Goal: Task Accomplishment & Management: Complete application form

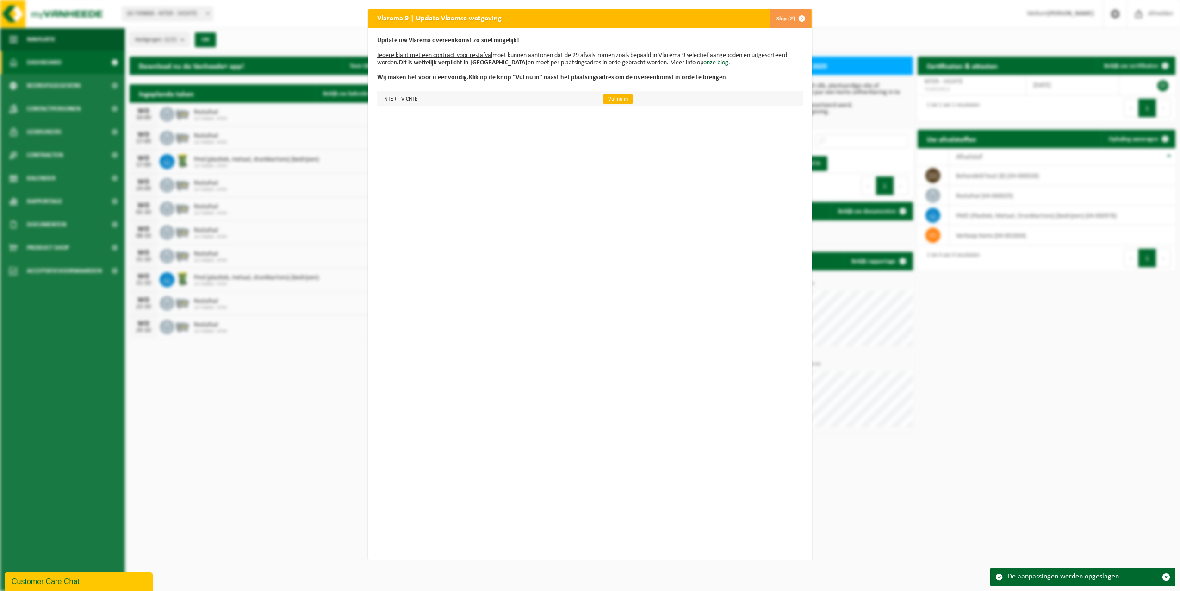
click at [611, 99] on link "Vul nu in" at bounding box center [618, 99] width 29 height 10
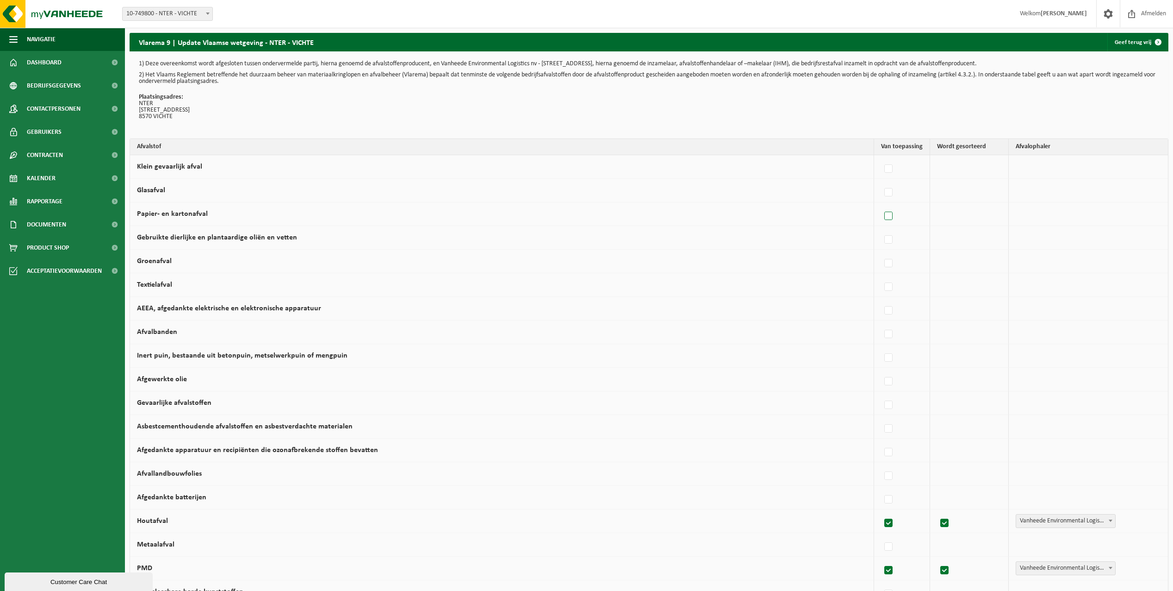
click at [886, 214] on label at bounding box center [889, 216] width 13 height 14
click at [881, 205] on input "Papier- en kartonafval" at bounding box center [881, 204] width 0 height 0
checkbox input "true"
click at [1053, 213] on span "Vanheede Environmental Logistics" at bounding box center [1064, 213] width 101 height 13
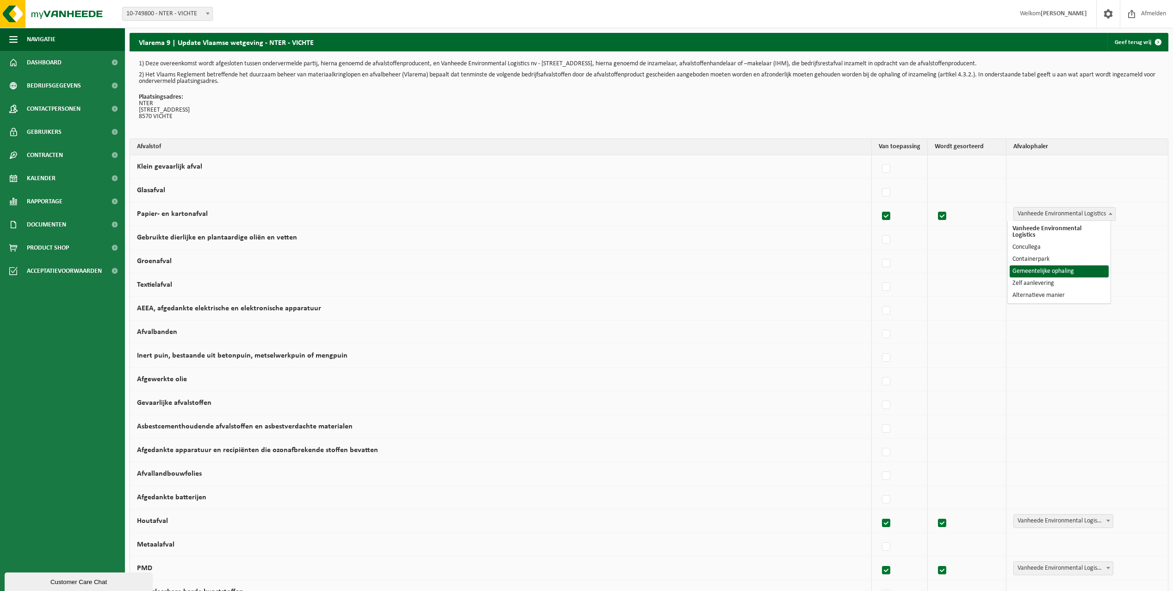
select select "Gemeentelijke ophaling"
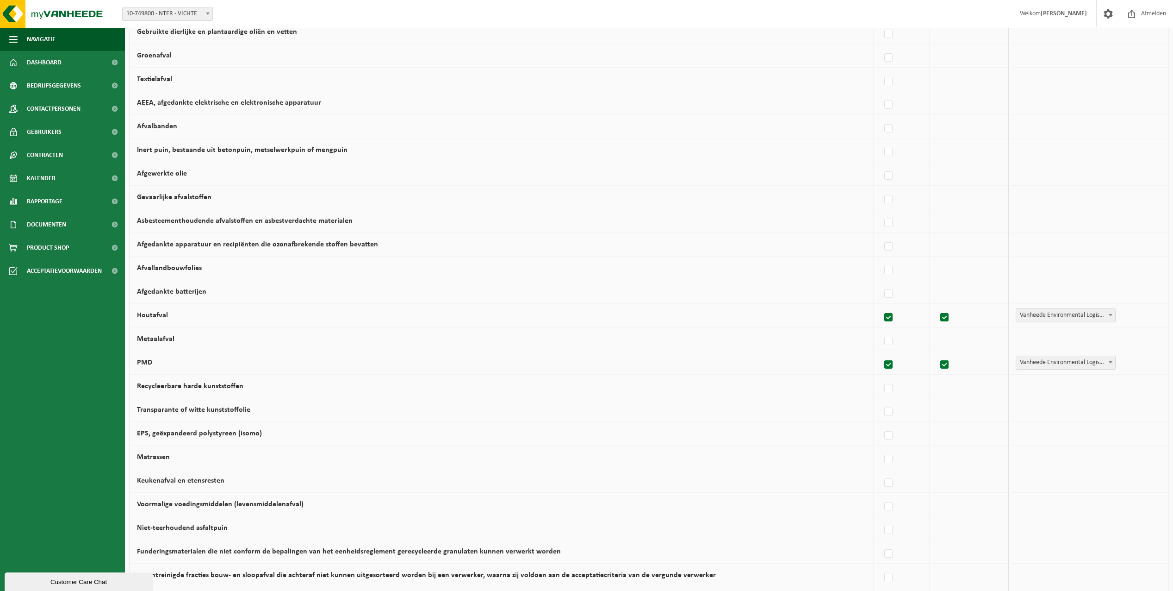
scroll to position [231, 0]
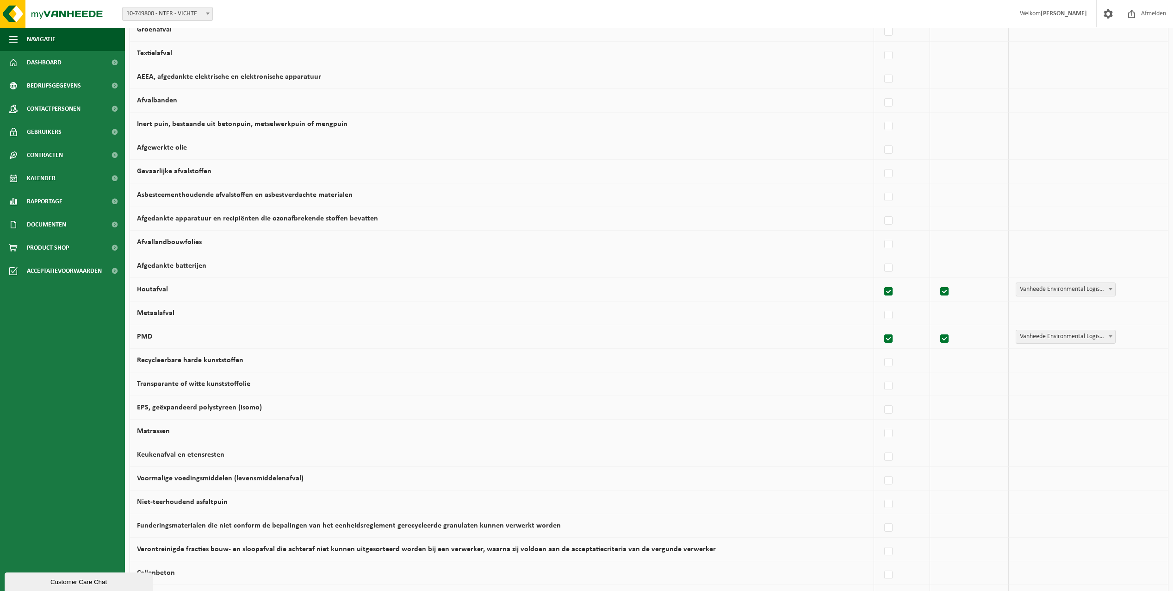
click at [158, 314] on label "Metaalafval" at bounding box center [155, 312] width 37 height 7
click at [881, 304] on input "Metaalafval" at bounding box center [881, 303] width 0 height 0
checkbox input "true"
click at [158, 314] on label "Metaalafval" at bounding box center [155, 312] width 37 height 7
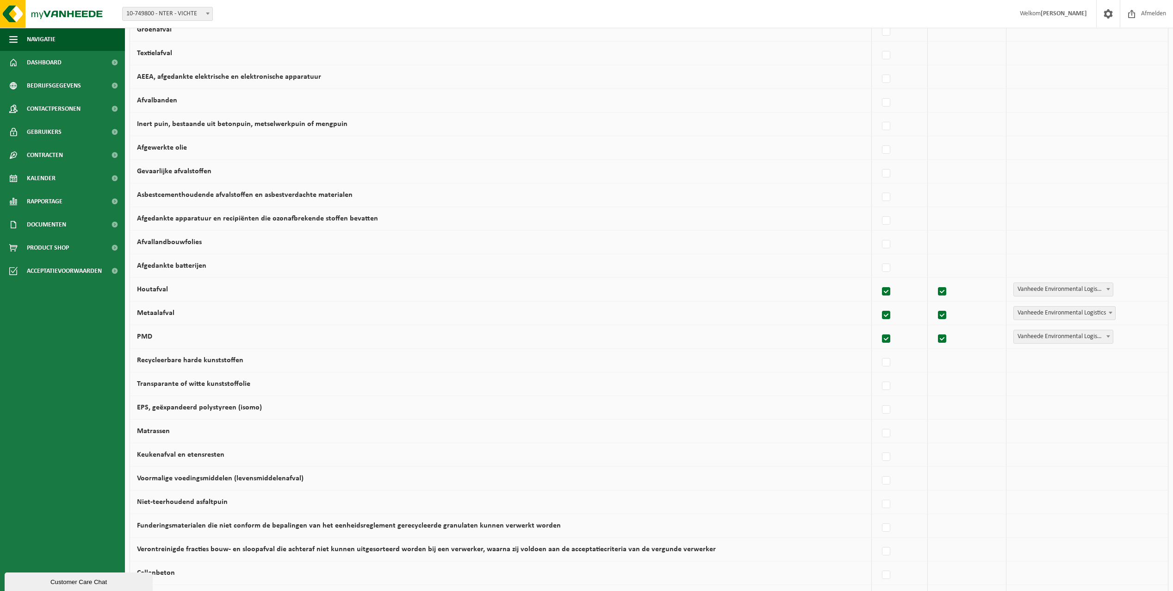
click at [879, 304] on input "Metaalafval" at bounding box center [879, 303] width 0 height 0
click at [158, 314] on label "Metaalafval" at bounding box center [155, 312] width 37 height 7
click at [881, 304] on input "Metaalafval" at bounding box center [881, 303] width 0 height 0
checkbox input "true"
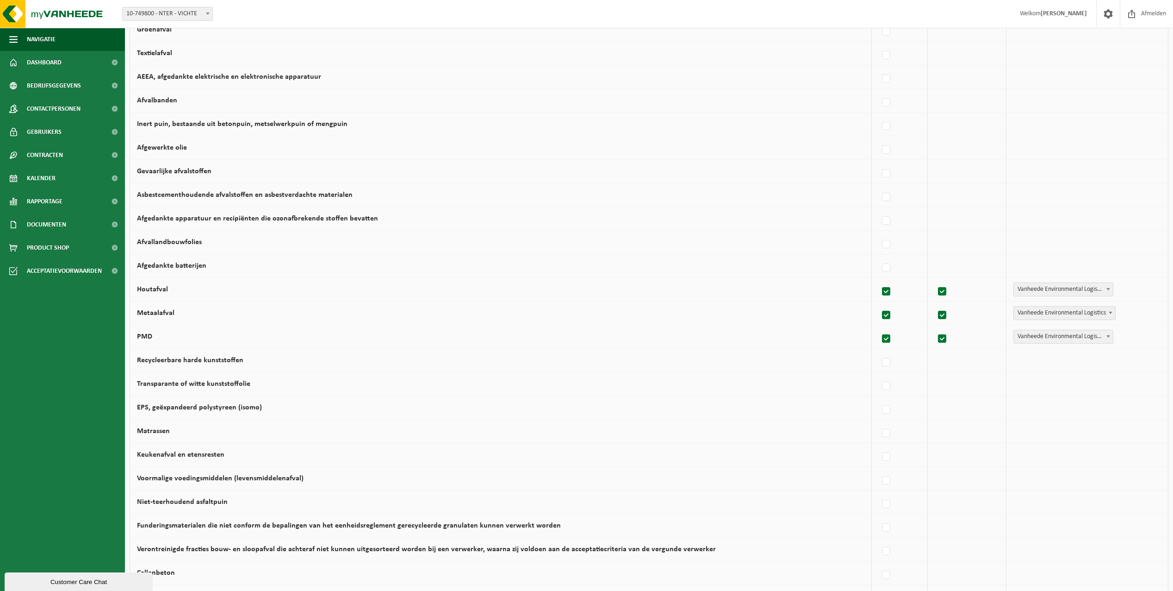
click at [1109, 316] on span at bounding box center [1110, 312] width 9 height 12
select select "Containerpark"
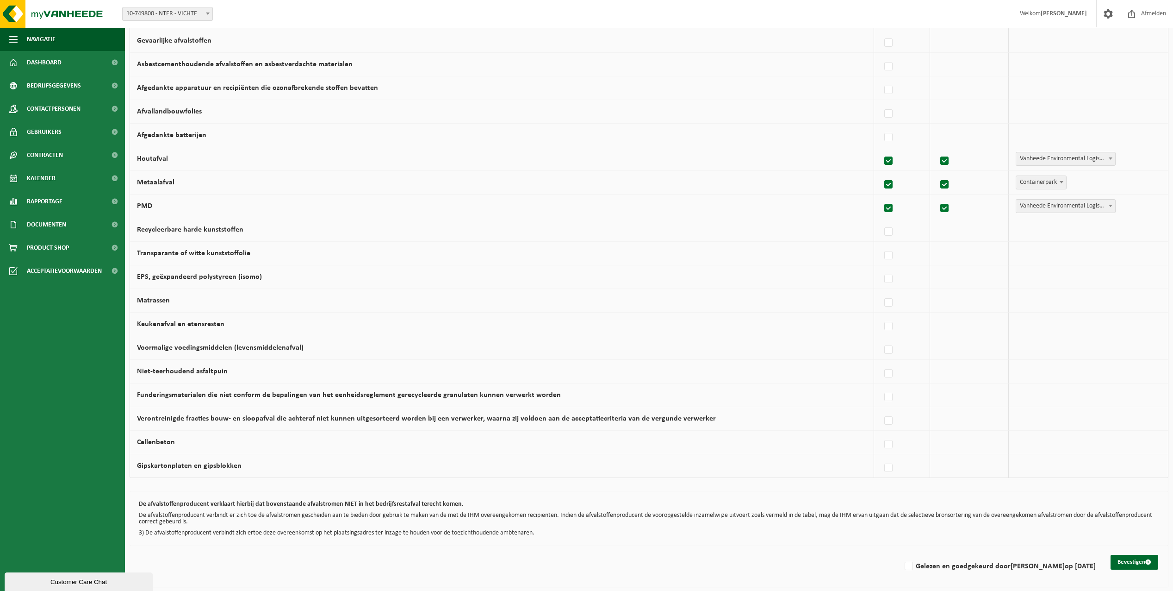
scroll to position [363, 0]
click at [202, 276] on label "EPS, geëxpandeerd polystyreen (isomo)" at bounding box center [199, 275] width 125 height 7
click at [881, 267] on input "EPS, geëxpandeerd polystyreen (isomo)" at bounding box center [881, 266] width 0 height 0
checkbox input "true"
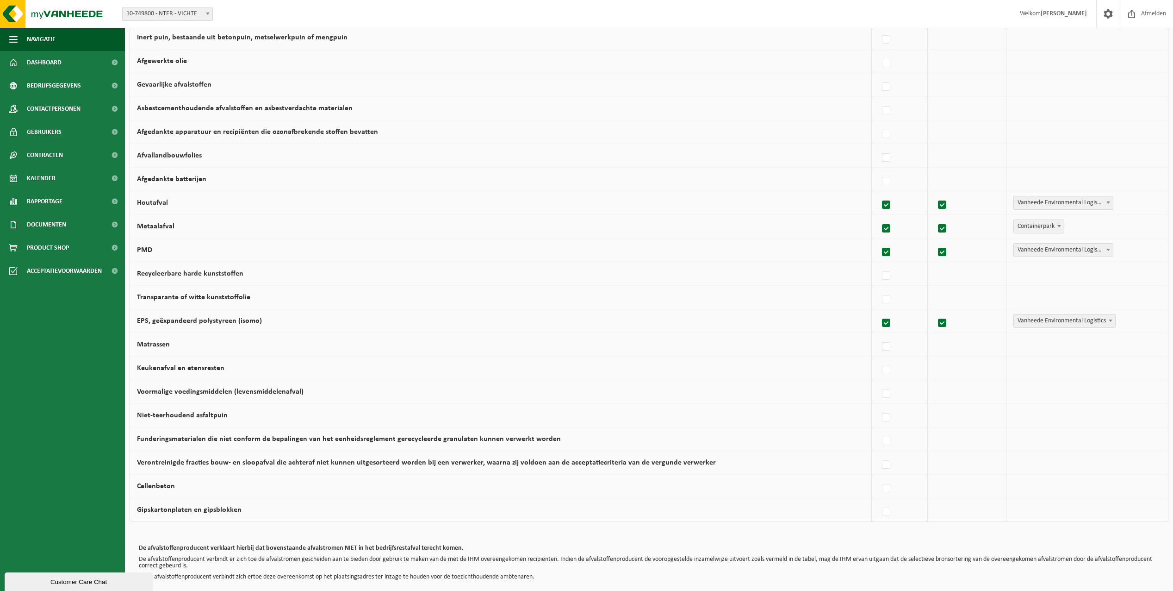
scroll to position [317, 0]
click at [175, 178] on label "Afgedankte batterijen" at bounding box center [171, 180] width 69 height 7
click at [879, 171] on input "Afgedankte batterijen" at bounding box center [879, 171] width 0 height 0
checkbox input "true"
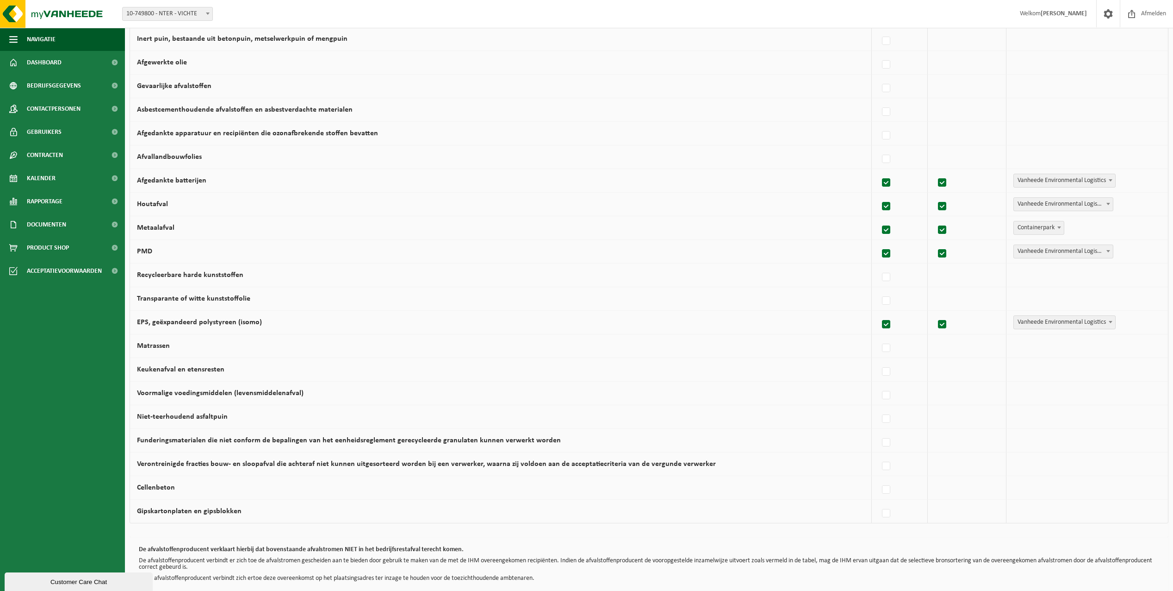
click at [1081, 183] on span "Vanheede Environmental Logistics" at bounding box center [1064, 180] width 101 height 13
select select "Containerpark"
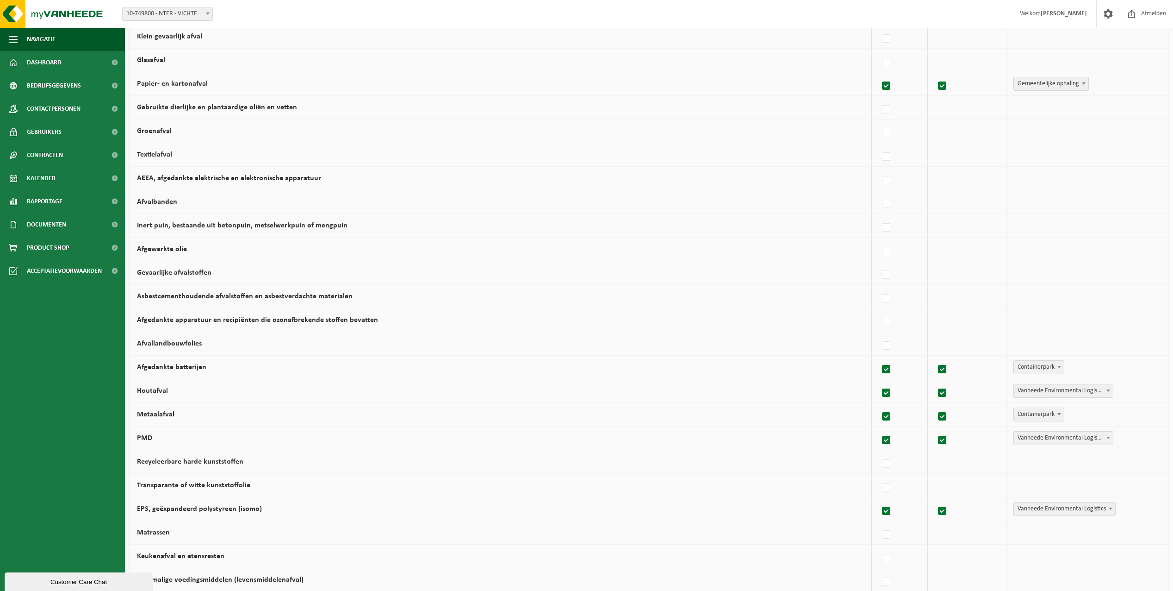
scroll to position [131, 0]
click at [235, 178] on label "AEEA, afgedankte elektrische en elektronische apparatuur" at bounding box center [229, 176] width 184 height 7
click at [879, 168] on input "AEEA, afgedankte elektrische en elektronische apparatuur" at bounding box center [879, 167] width 0 height 0
checkbox input "true"
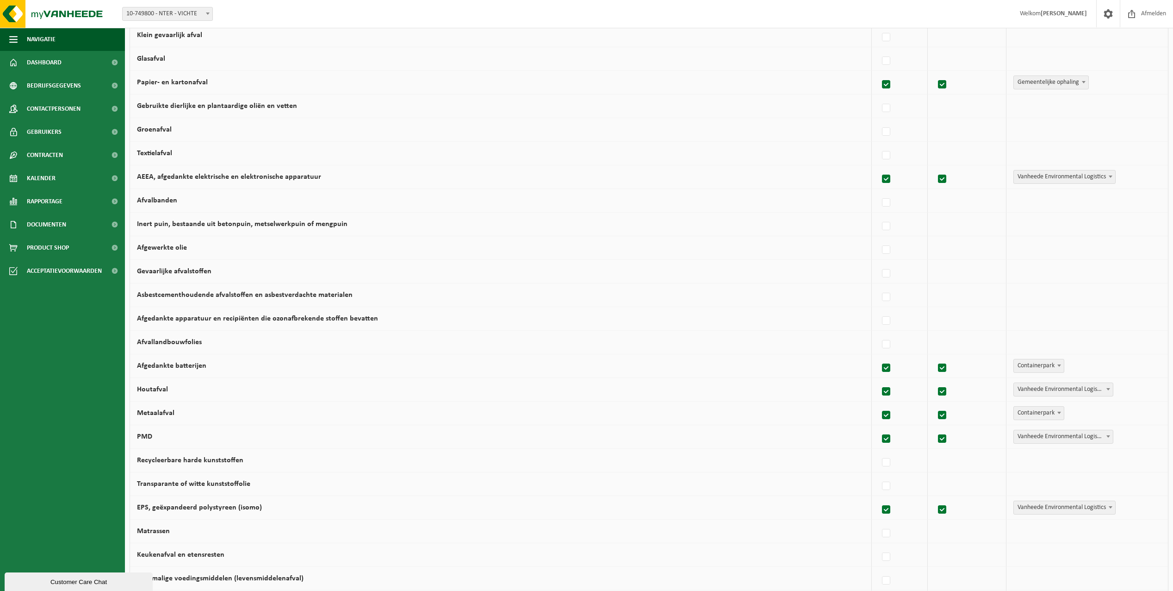
click at [1064, 180] on span "Vanheede Environmental Logistics" at bounding box center [1064, 176] width 101 height 13
select select "Containerpark"
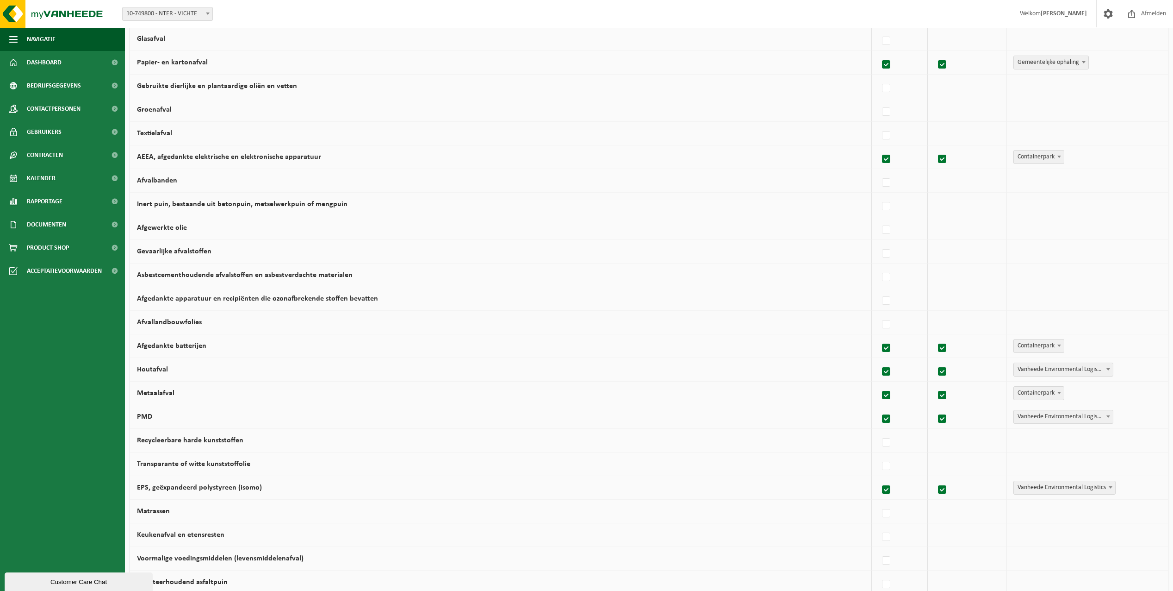
scroll to position [178, 0]
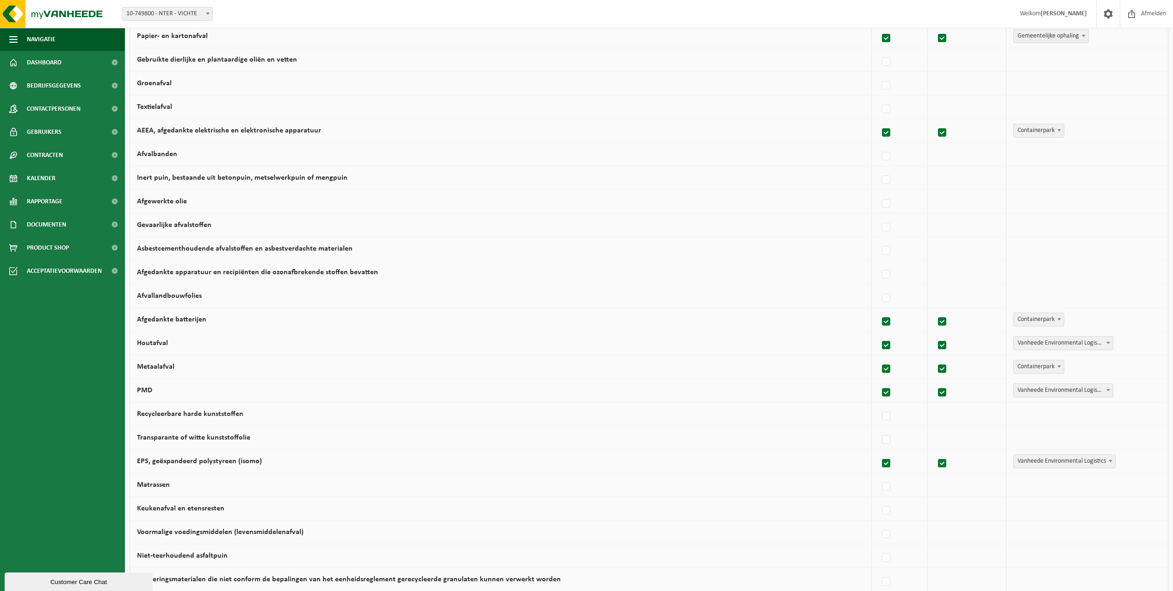
click at [175, 224] on label "Gevaarlijke afvalstoffen" at bounding box center [174, 224] width 75 height 7
click at [879, 216] on input "Gevaarlijke afvalstoffen" at bounding box center [879, 215] width 0 height 0
checkbox input "true"
click at [187, 226] on label "Gevaarlijke afvalstoffen" at bounding box center [174, 224] width 75 height 7
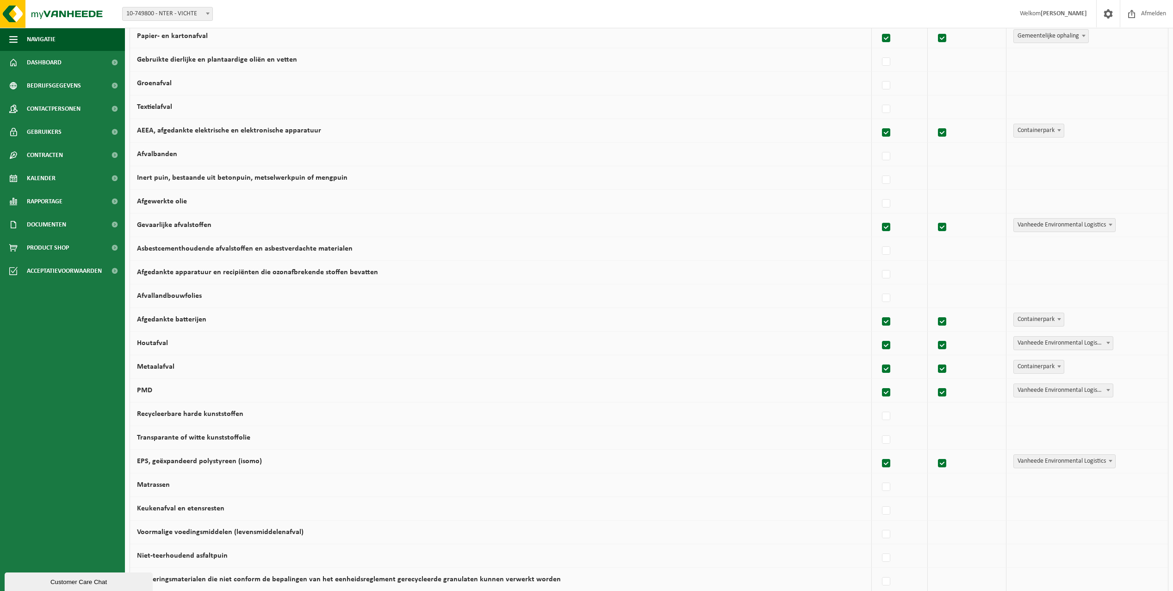
click at [879, 216] on input "Gevaarlijke afvalstoffen" at bounding box center [879, 215] width 0 height 0
checkbox input "false"
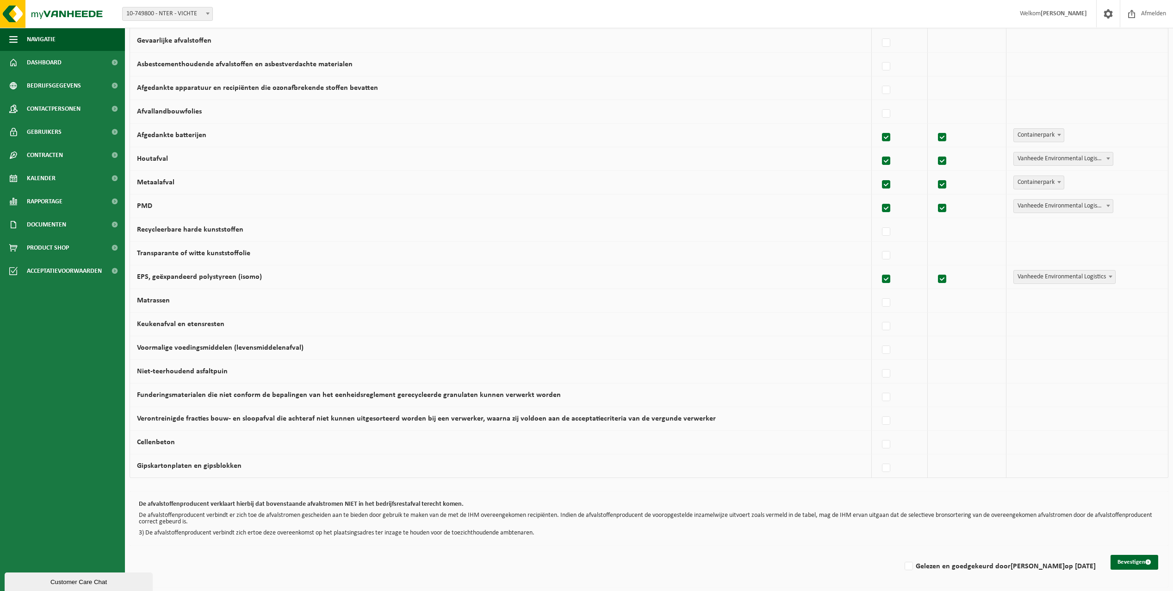
scroll to position [363, 0]
click at [201, 251] on label "Transparante of witte kunststoffolie" at bounding box center [193, 252] width 113 height 7
click at [879, 243] on input "Transparante of witte kunststoffolie" at bounding box center [879, 243] width 0 height 0
checkbox input "true"
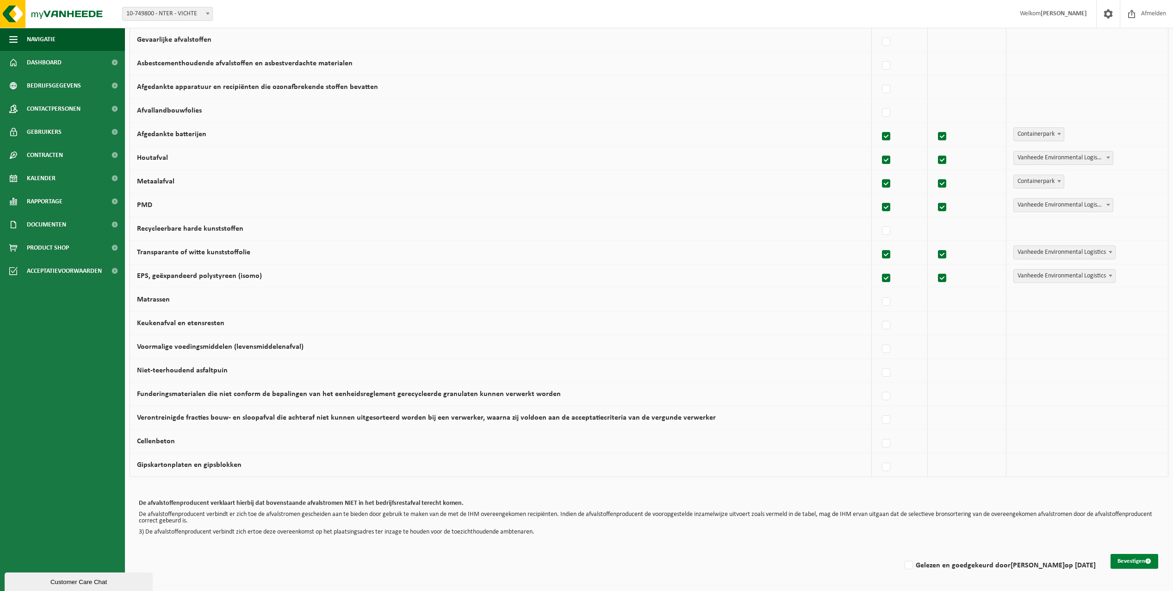
click at [1125, 562] on button "Bevestigen" at bounding box center [1135, 561] width 48 height 15
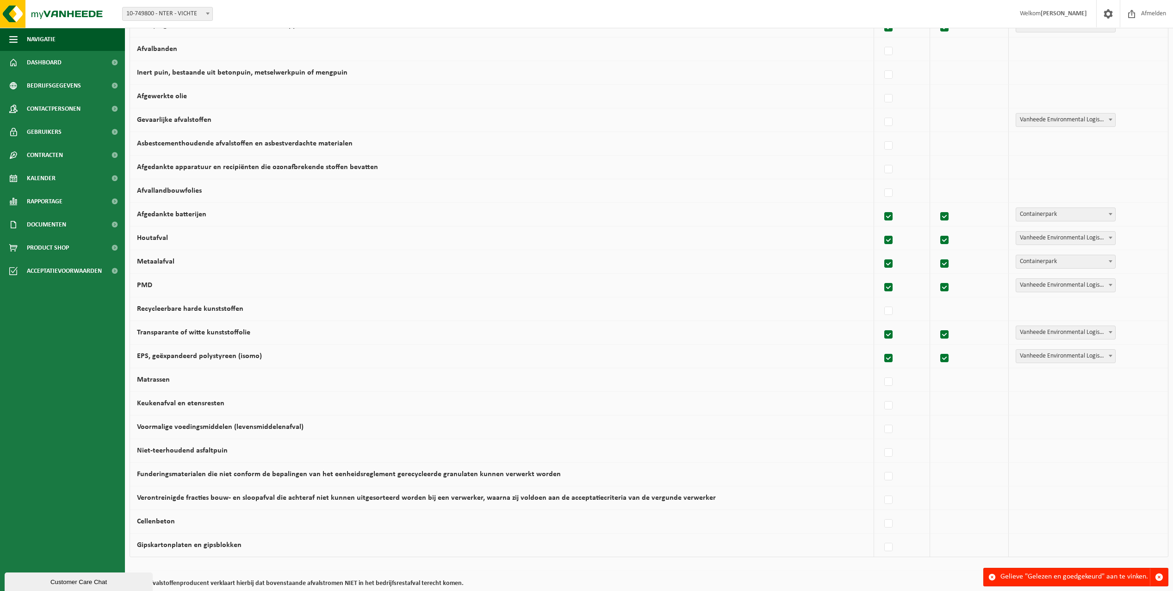
scroll to position [363, 0]
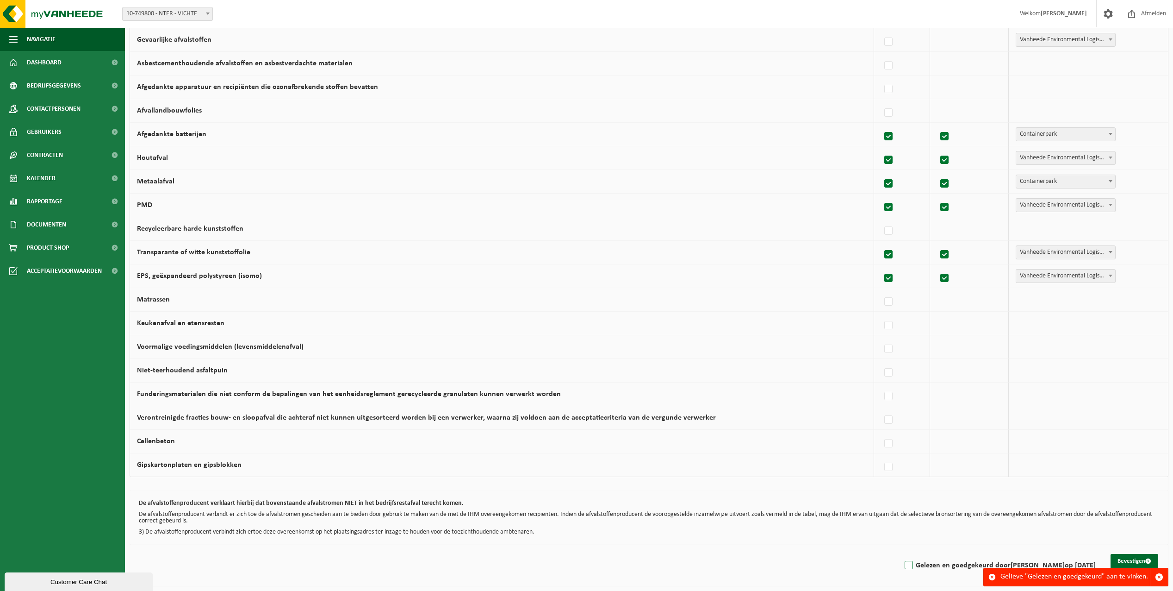
click at [905, 562] on label "Gelezen en goedgekeurd door SENNE DUTOIT op 10/09/25" at bounding box center [999, 565] width 193 height 14
click at [902, 554] on input "Gelezen en goedgekeurd door SENNE DUTOIT op 10/09/25" at bounding box center [901, 553] width 0 height 0
checkbox input "true"
click at [1128, 560] on button "Bevestigen" at bounding box center [1135, 561] width 48 height 15
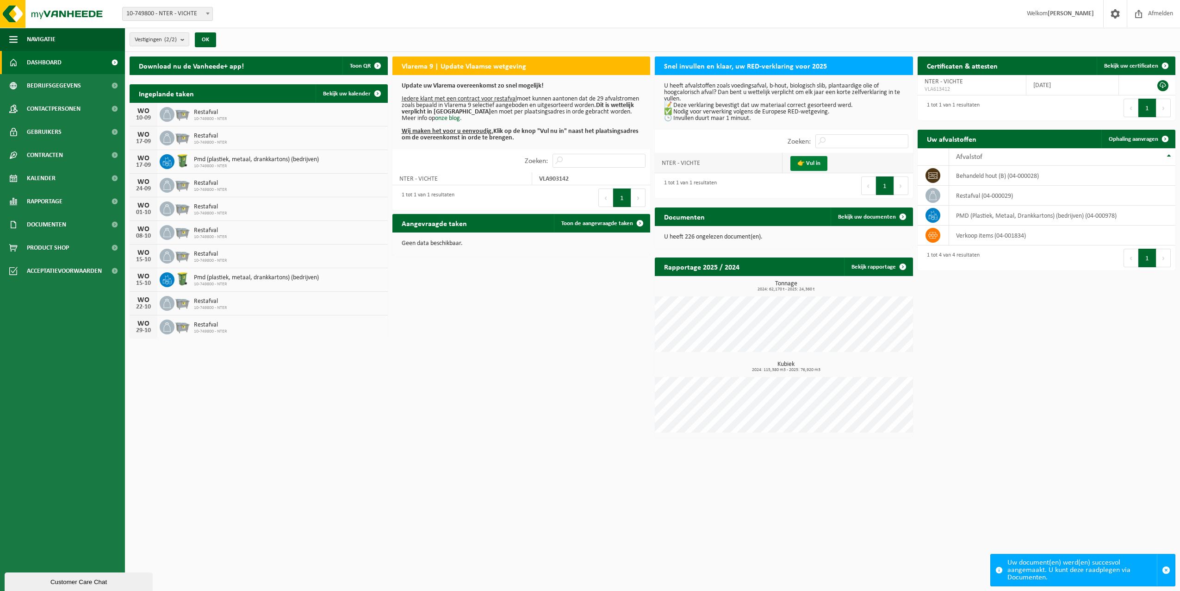
click at [803, 163] on link "👉 Vul in" at bounding box center [809, 163] width 37 height 15
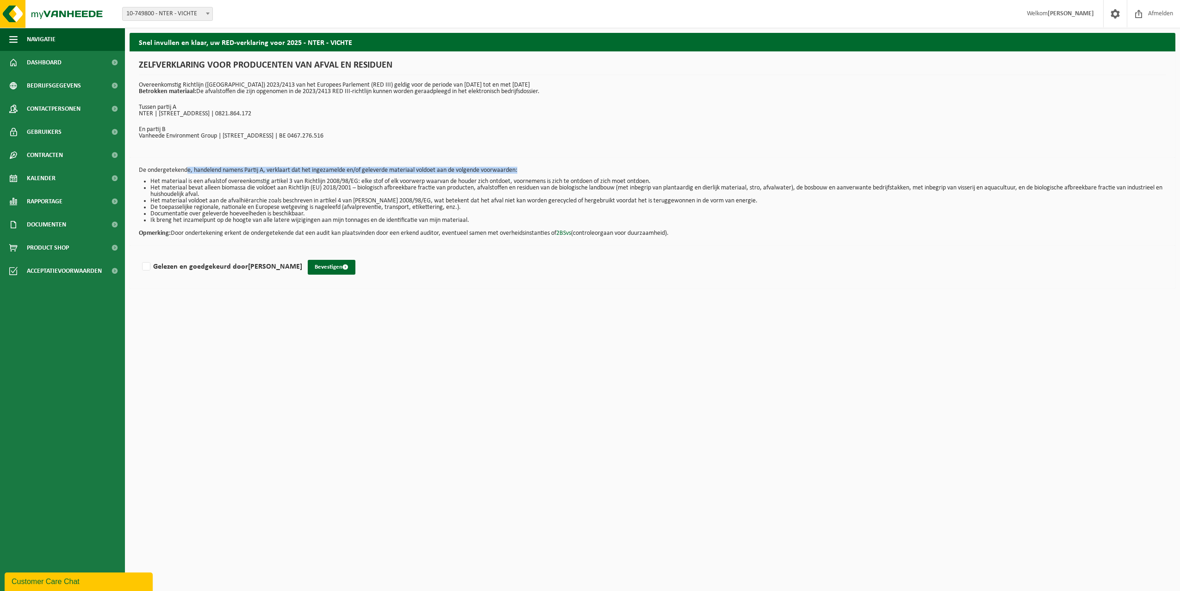
drag, startPoint x: 232, startPoint y: 170, endPoint x: 324, endPoint y: 177, distance: 91.9
click at [324, 177] on div "De ondergetekende, handelend namens Partij A, verklaart dat het ingezamelde en/…" at bounding box center [653, 202] width 1046 height 88
drag, startPoint x: 324, startPoint y: 177, endPoint x: 281, endPoint y: 184, distance: 43.7
click at [281, 185] on li "Het materiaal bevat alleen biomassa die voldoet aan Richtlijn (EU) 2018/2001 – …" at bounding box center [658, 191] width 1016 height 13
drag, startPoint x: 218, startPoint y: 181, endPoint x: 284, endPoint y: 183, distance: 65.8
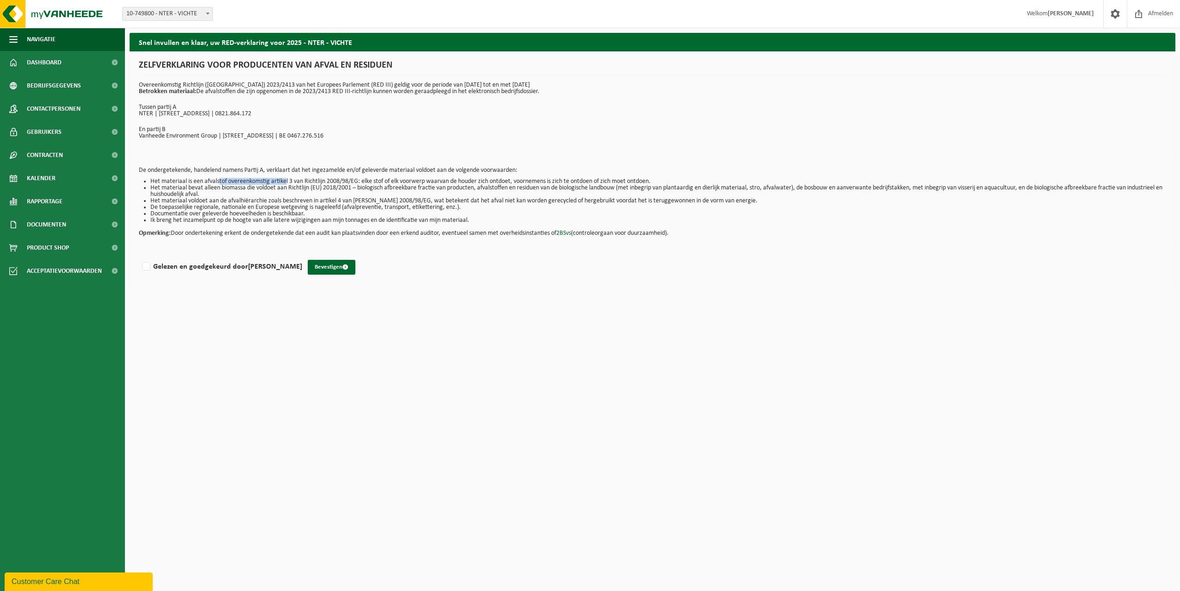
click at [284, 183] on li "Het materiaal is een afvalstof overeenkomstig artikel 3 van Richtlijn 2008/98/E…" at bounding box center [658, 181] width 1016 height 6
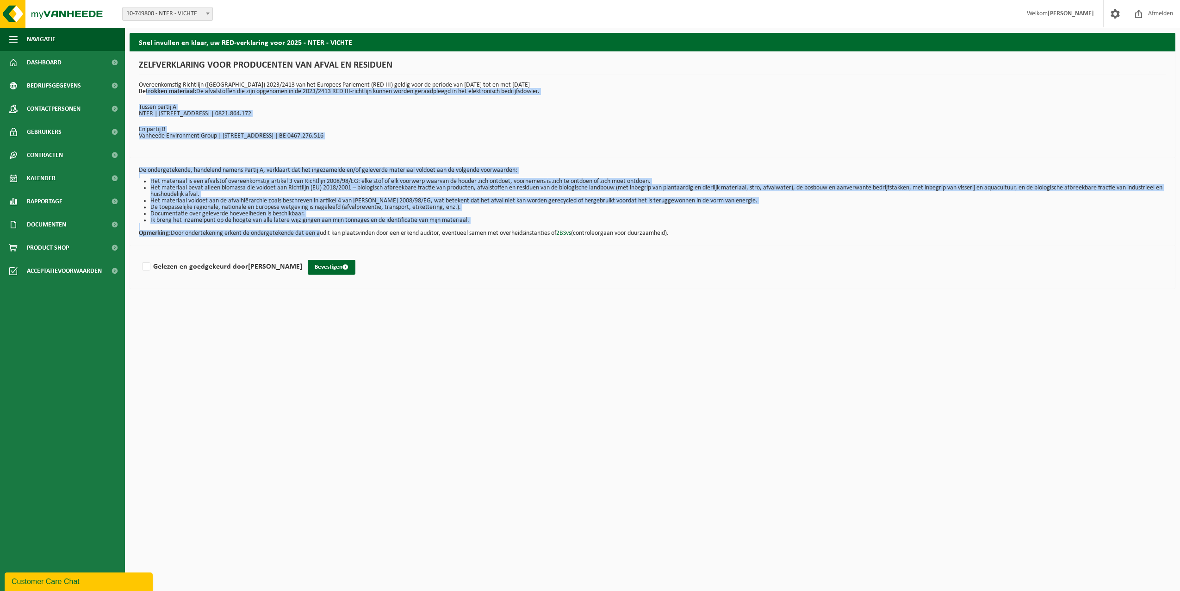
drag, startPoint x: 144, startPoint y: 93, endPoint x: 319, endPoint y: 232, distance: 223.4
click at [319, 232] on div "Snel invullen en klaar, uw RED-verklaring voor 2025 - NTER - VICHTE ZELFVERKLAR…" at bounding box center [652, 163] width 1055 height 260
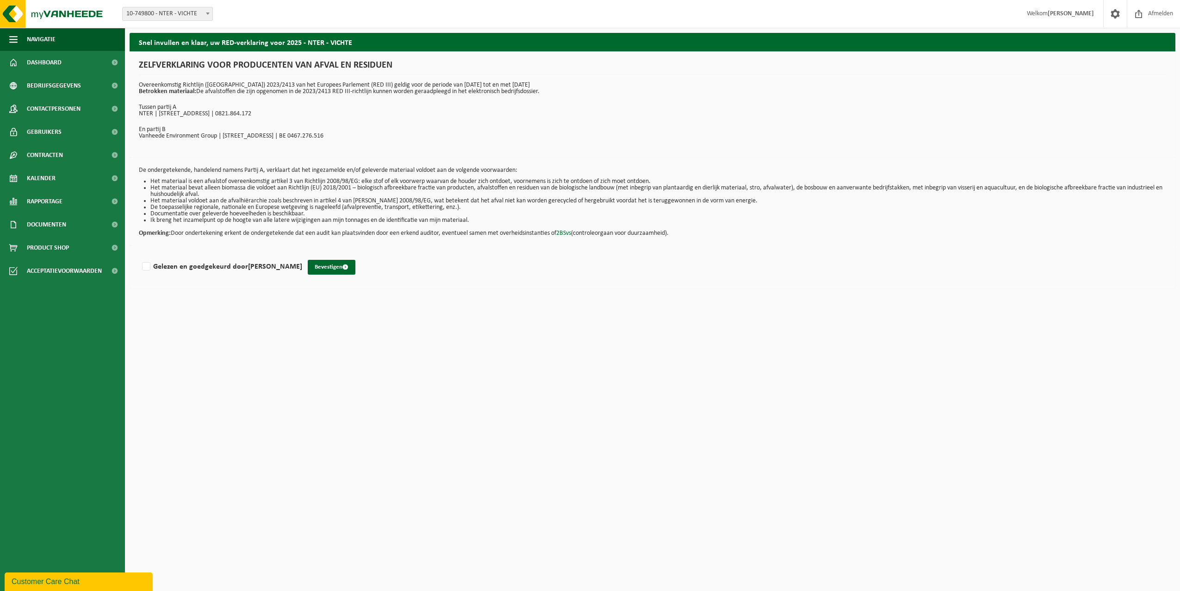
click at [260, 41] on h2 "Snel invullen en klaar, uw RED-verklaring voor 2025 - NTER - VICHTE" at bounding box center [653, 42] width 1046 height 18
drag, startPoint x: 146, startPoint y: 94, endPoint x: 297, endPoint y: 96, distance: 150.4
click at [297, 96] on div "ZELFVERKLARING VOOR PRODUCENTEN VAN AFVAL EN RESIDUEN Overeenkomstig Richtlijn …" at bounding box center [653, 104] width 1046 height 106
drag, startPoint x: 297, startPoint y: 96, endPoint x: 268, endPoint y: 96, distance: 29.2
click at [268, 96] on div "ZELFVERKLARING VOOR PRODUCENTEN VAN AFVAL EN RESIDUEN Overeenkomstig Richtlijn …" at bounding box center [653, 104] width 1046 height 106
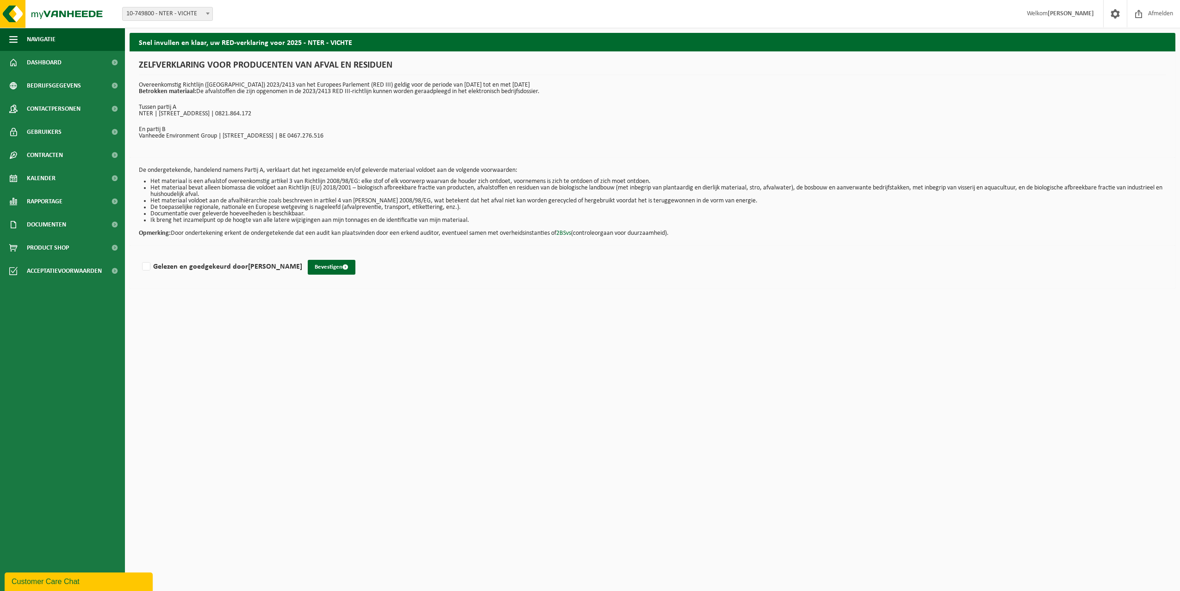
click at [246, 86] on p "Overeenkomstig Richtlijn (EU) 2023/2413 van het Europees Parlement (RED III) ge…" at bounding box center [653, 88] width 1028 height 13
click at [315, 267] on button "Bevestigen" at bounding box center [332, 267] width 48 height 15
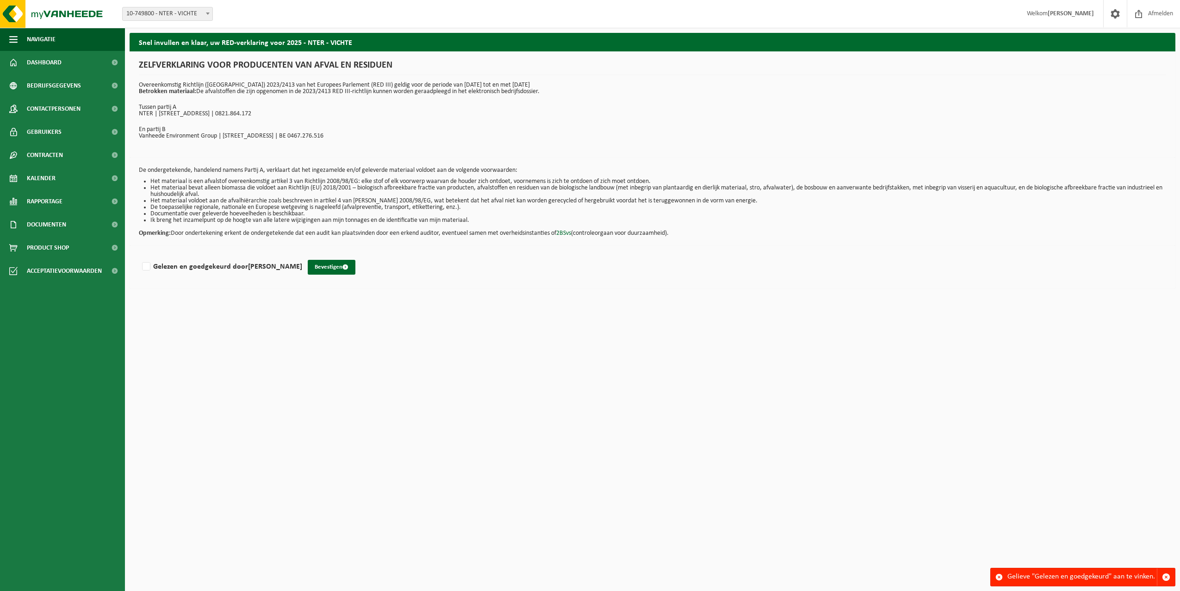
click at [146, 268] on label "Gelezen en goedgekeurd door [PERSON_NAME]" at bounding box center [221, 267] width 162 height 14
click at [302, 255] on input "Gelezen en goedgekeurd door [PERSON_NAME]" at bounding box center [302, 255] width 0 height 0
checkbox input "true"
click at [315, 271] on button "Bevestigen" at bounding box center [332, 267] width 48 height 15
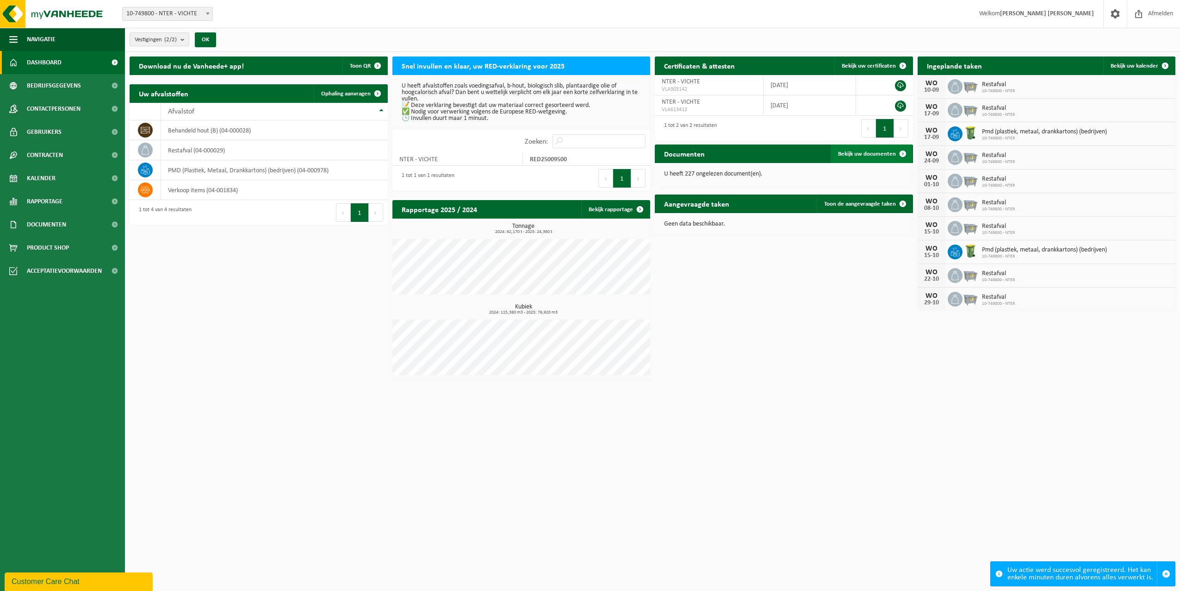
click at [867, 152] on span "Bekijk uw documenten" at bounding box center [867, 154] width 58 height 6
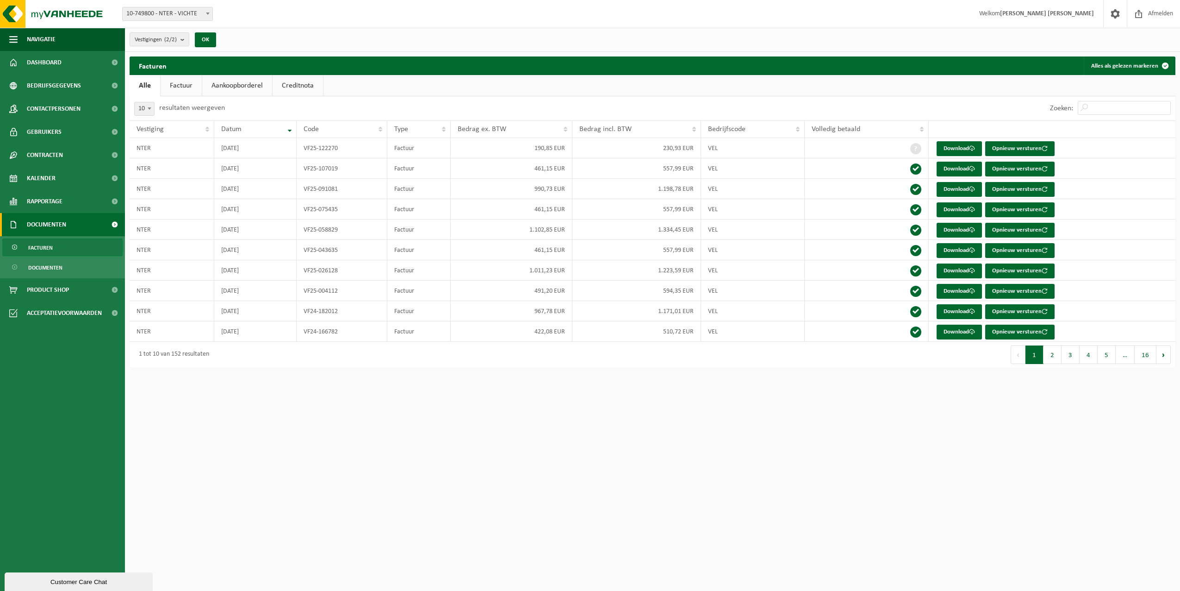
click at [56, 220] on span "Documenten" at bounding box center [46, 224] width 39 height 23
click at [49, 56] on span "Dashboard" at bounding box center [44, 62] width 35 height 23
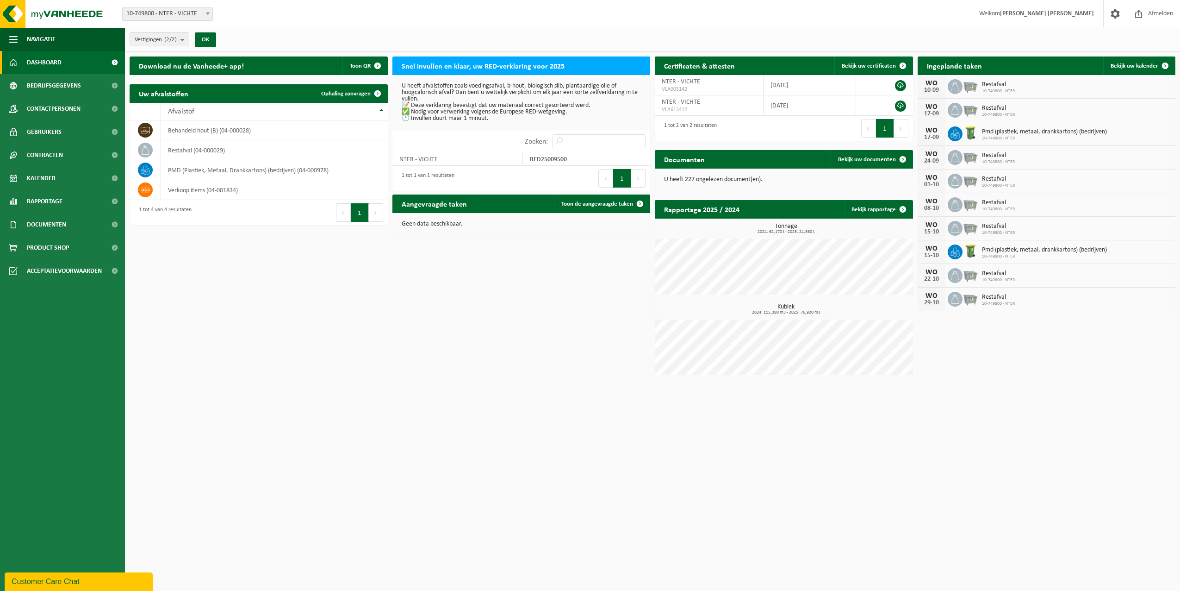
drag, startPoint x: 431, startPoint y: 85, endPoint x: 623, endPoint y: 119, distance: 195.6
click at [623, 119] on p "U heeft afvalstoffen zoals voedingsafval, b-hout, biologisch slib, plantaardige…" at bounding box center [522, 102] width 240 height 39
click at [561, 161] on strong "RED25009500" at bounding box center [548, 159] width 37 height 7
